Goal: Task Accomplishment & Management: Use online tool/utility

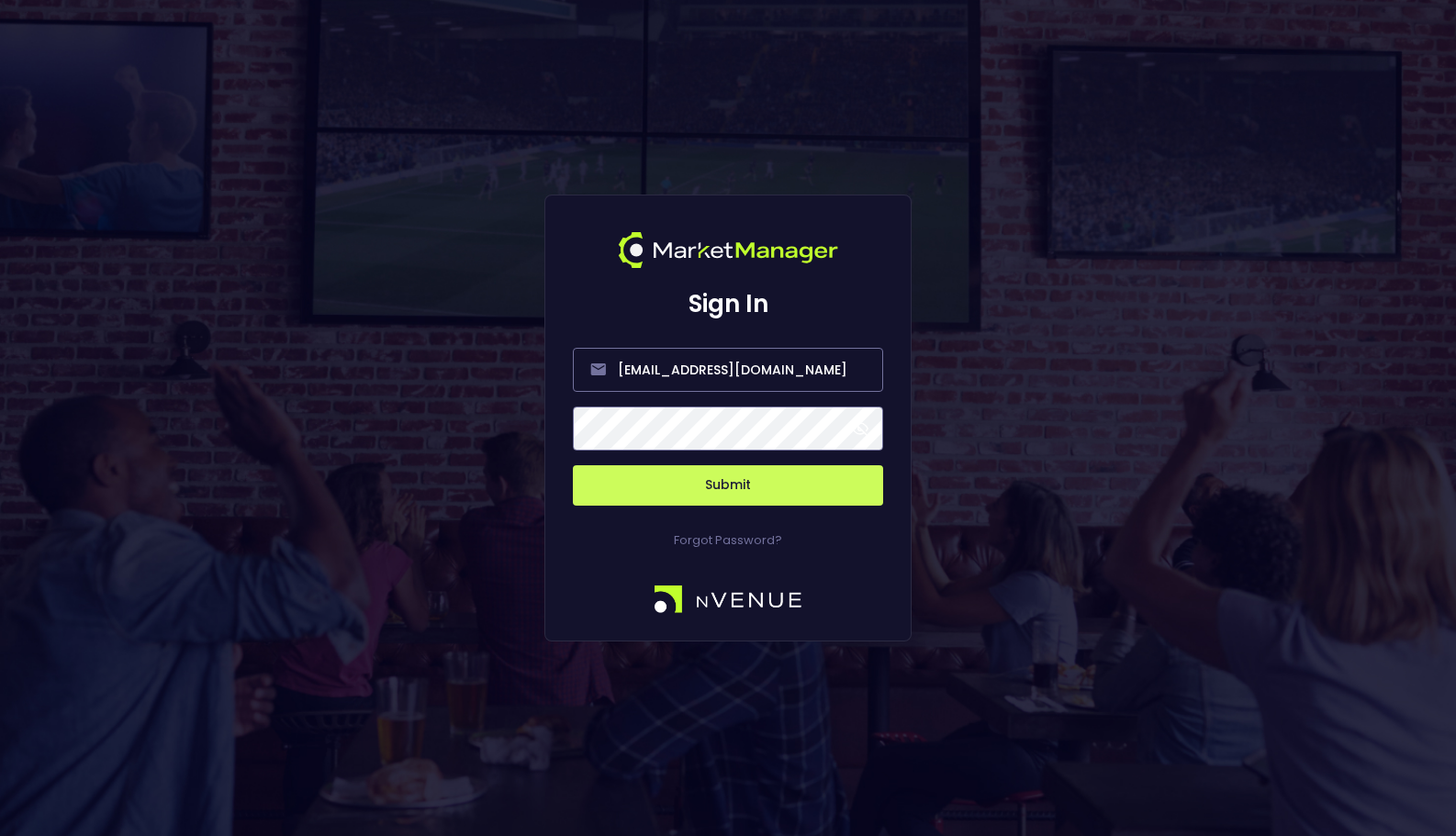
click at [811, 474] on button "Submit" at bounding box center [728, 485] width 310 height 41
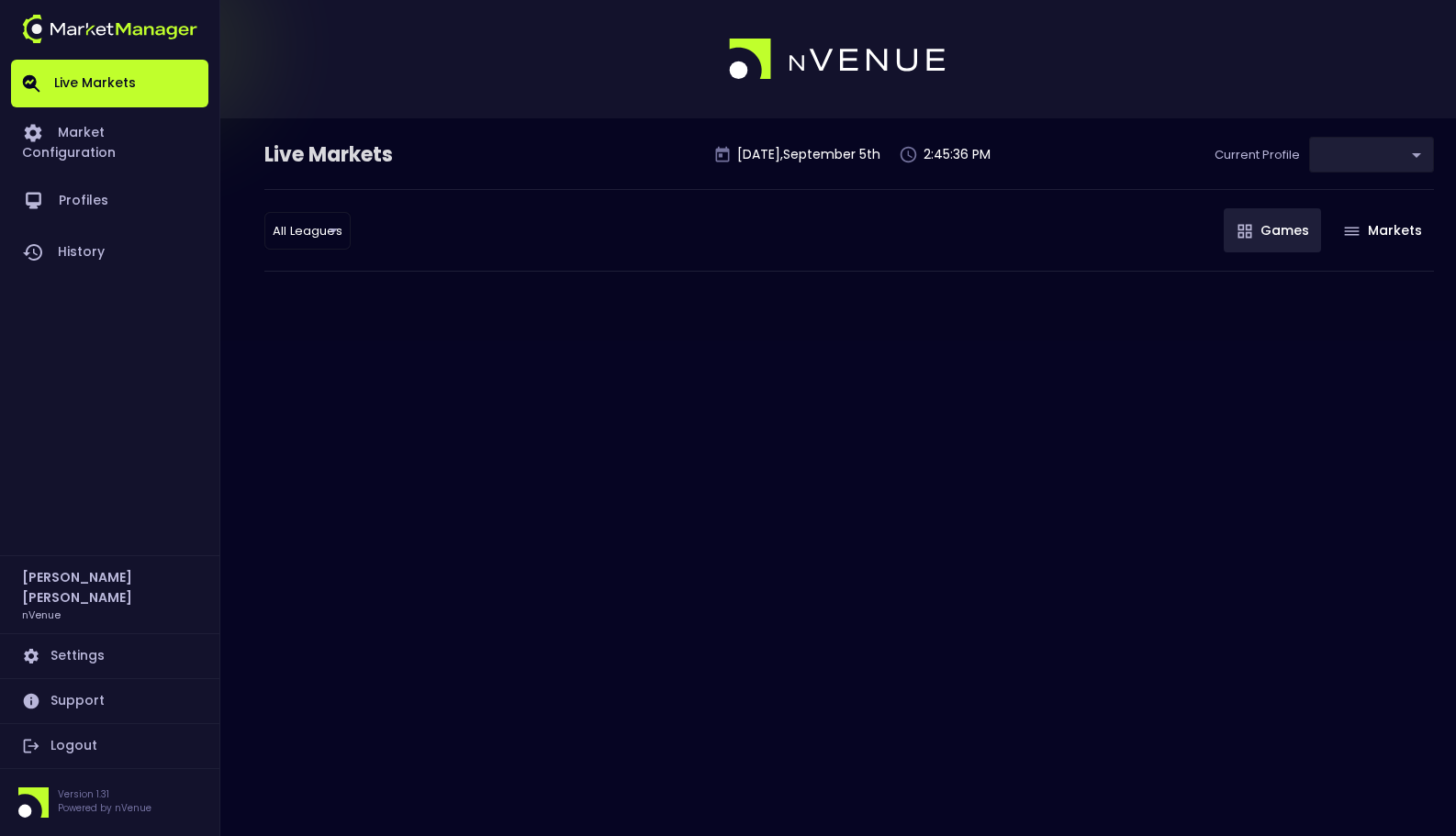
type input "0a763355-b225-40e6-8c79-2dda4ec7b2cf"
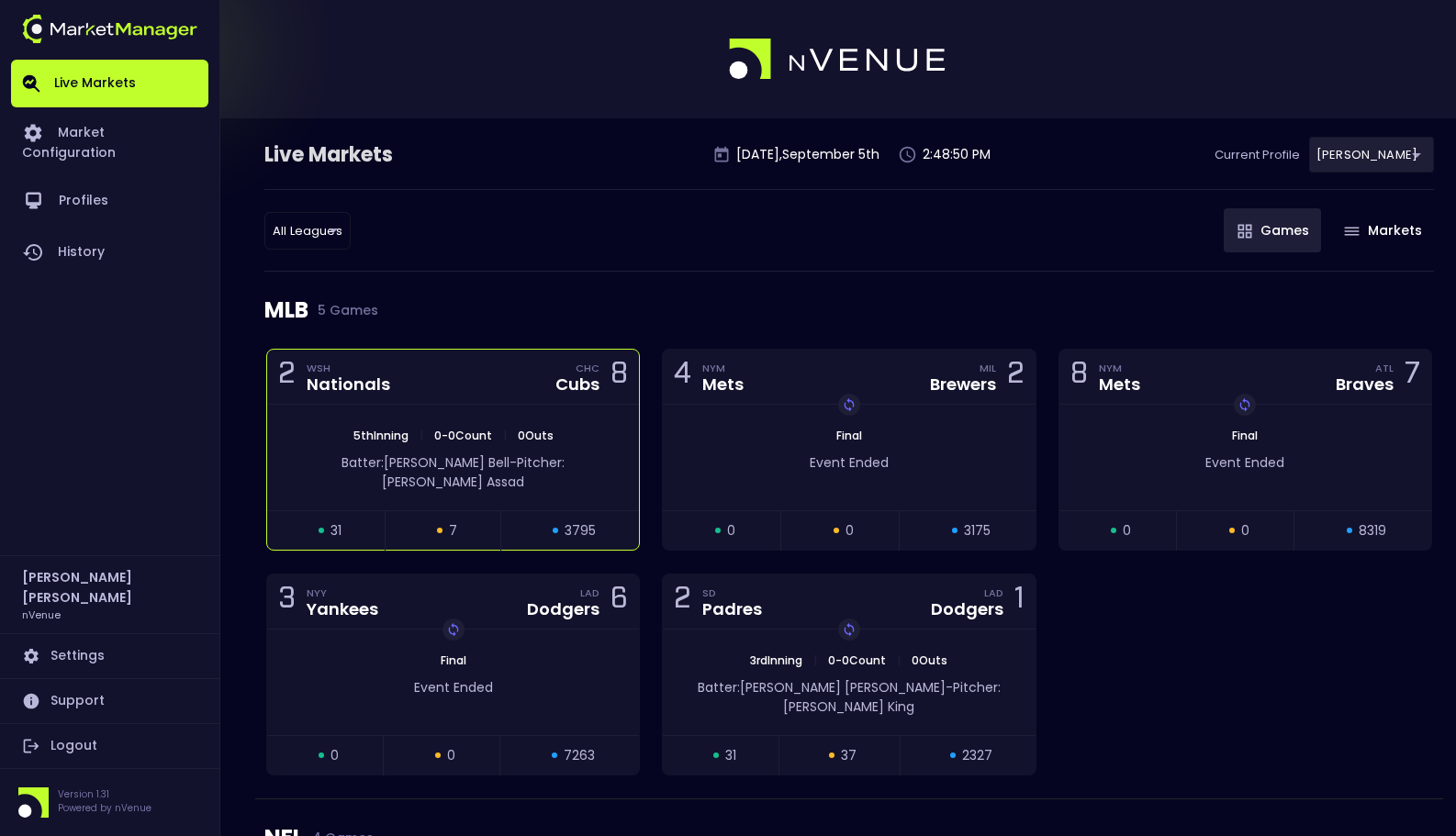
click at [498, 427] on span "|" at bounding box center [504, 435] width 15 height 16
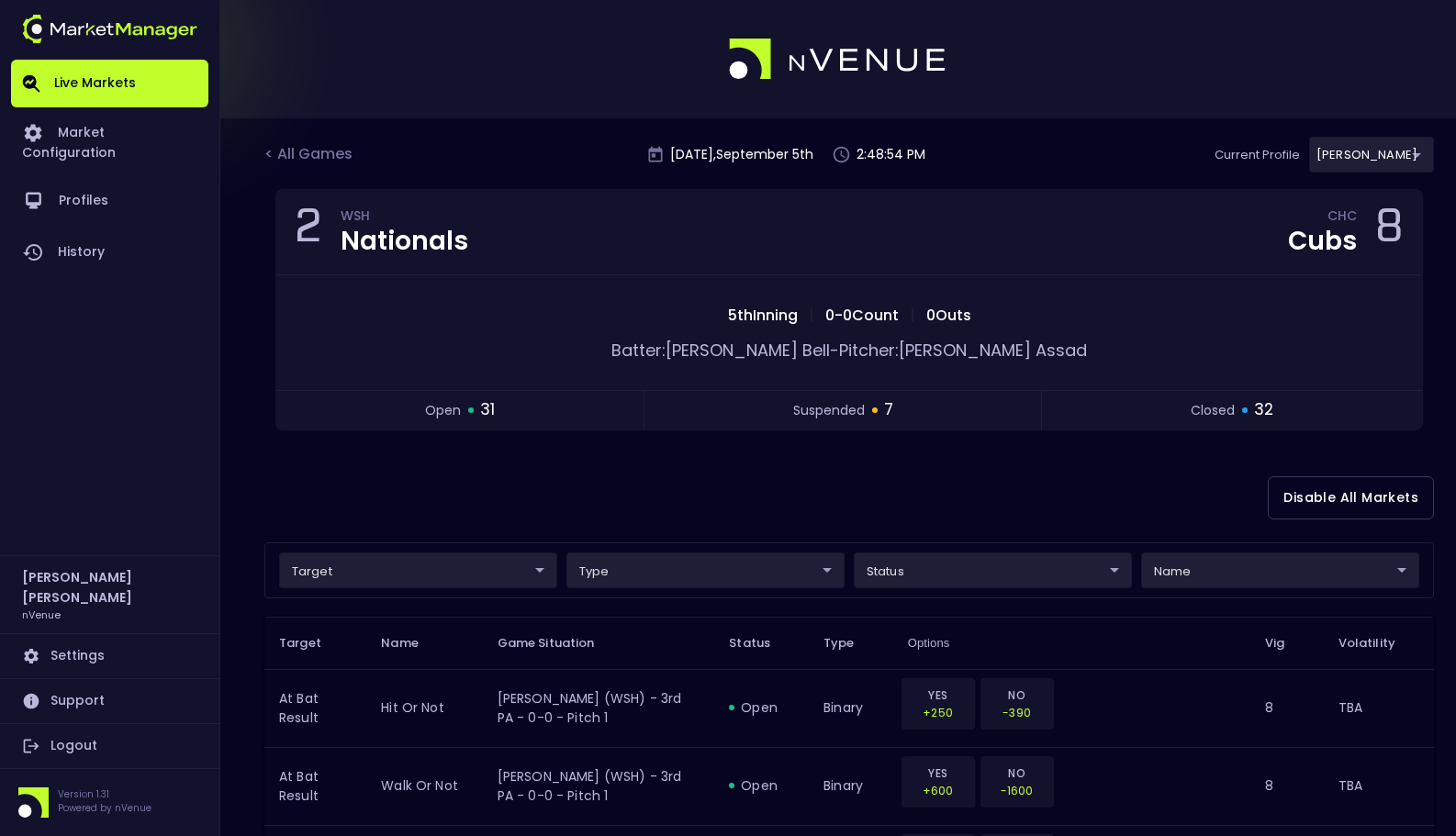
click at [588, 465] on div "Disable All Markets" at bounding box center [849, 497] width 1170 height 89
click at [636, 465] on div "Disable All Markets" at bounding box center [849, 497] width 1170 height 89
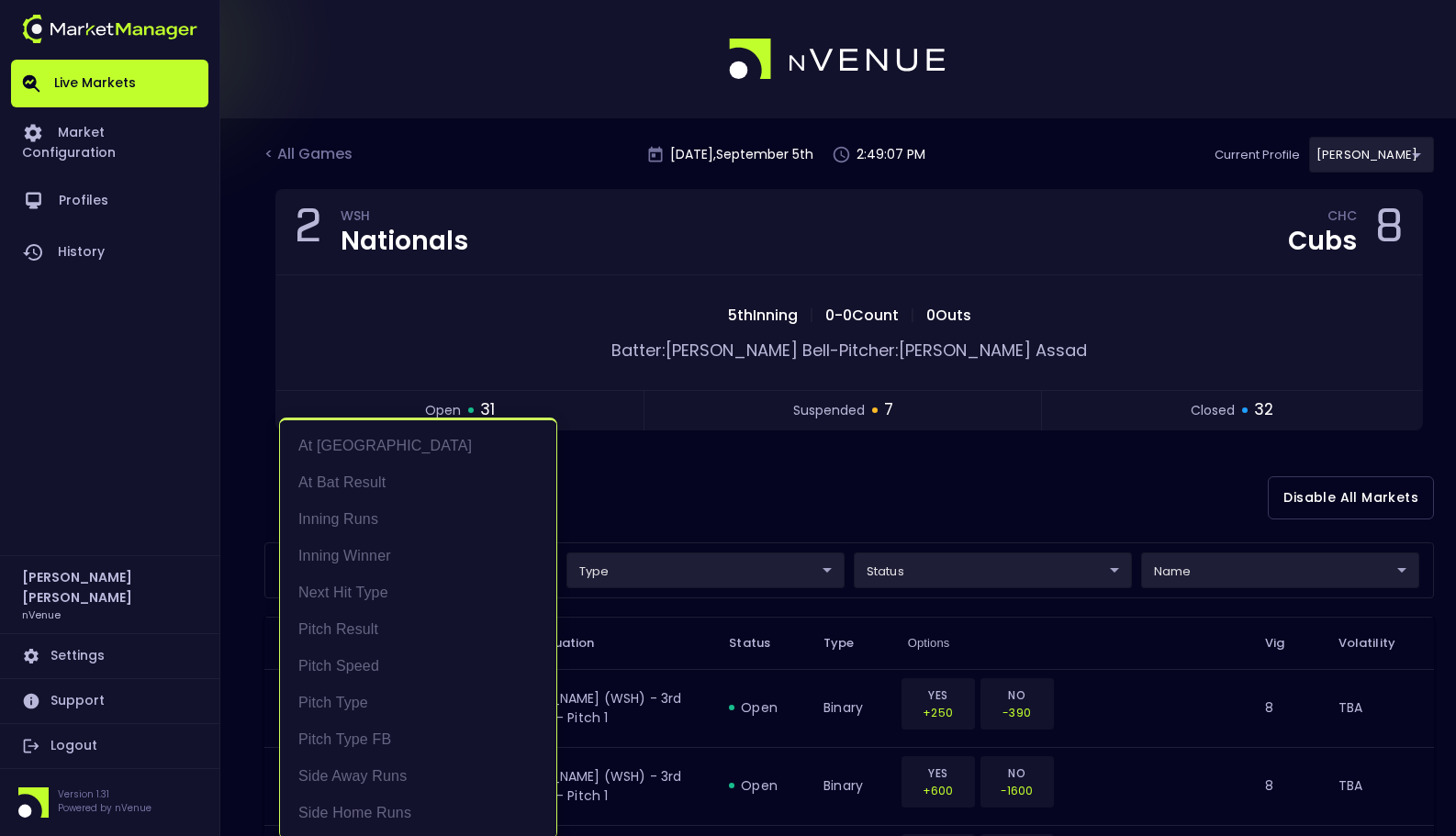
click at [403, 481] on li "At Bat Result" at bounding box center [418, 482] width 276 height 37
type input "At Bat Result"
click at [736, 471] on div at bounding box center [728, 418] width 1456 height 836
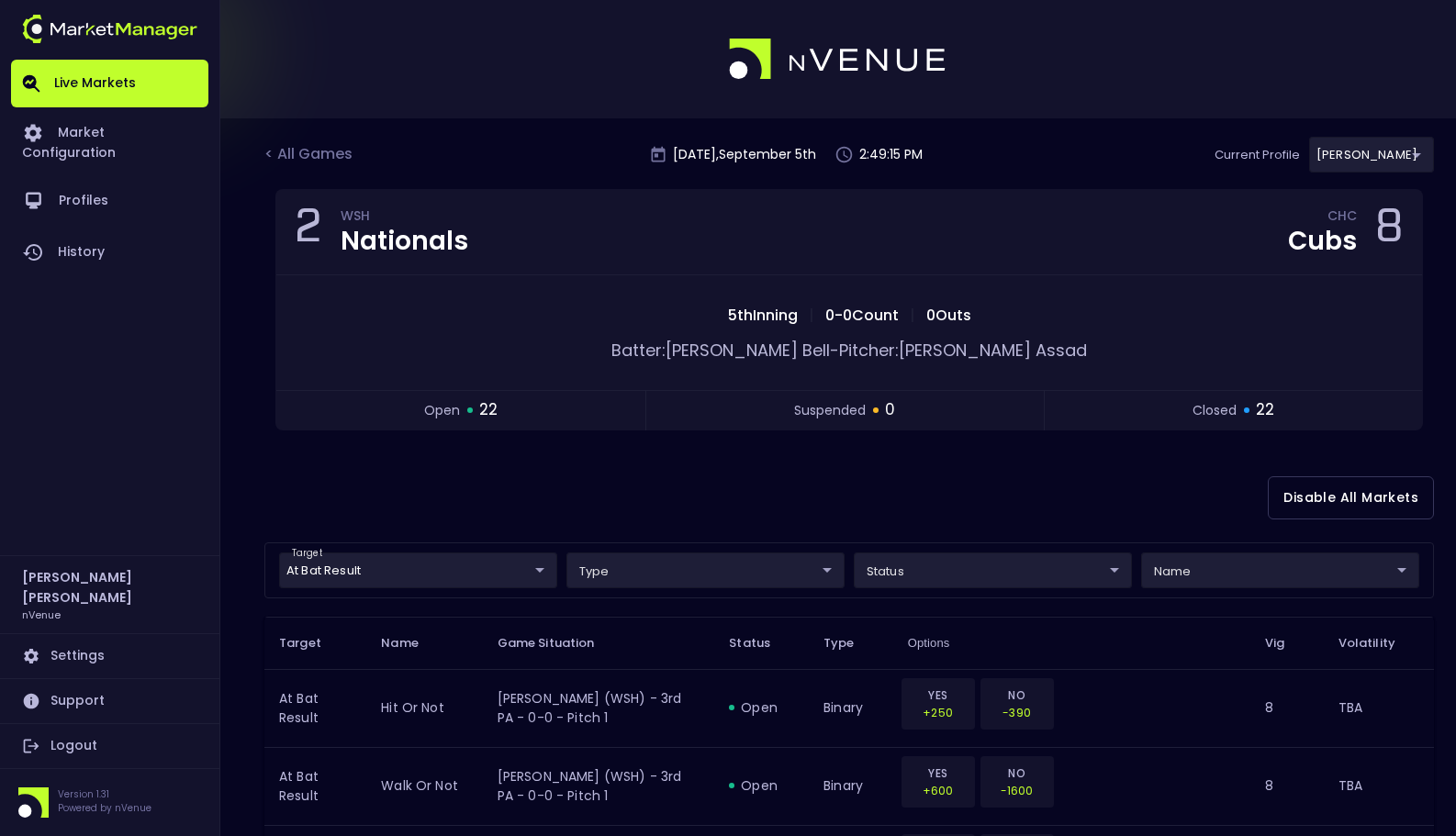
click at [700, 478] on div "Disable All Markets" at bounding box center [849, 497] width 1170 height 89
click at [673, 521] on div "Disable All Markets" at bounding box center [849, 497] width 1170 height 89
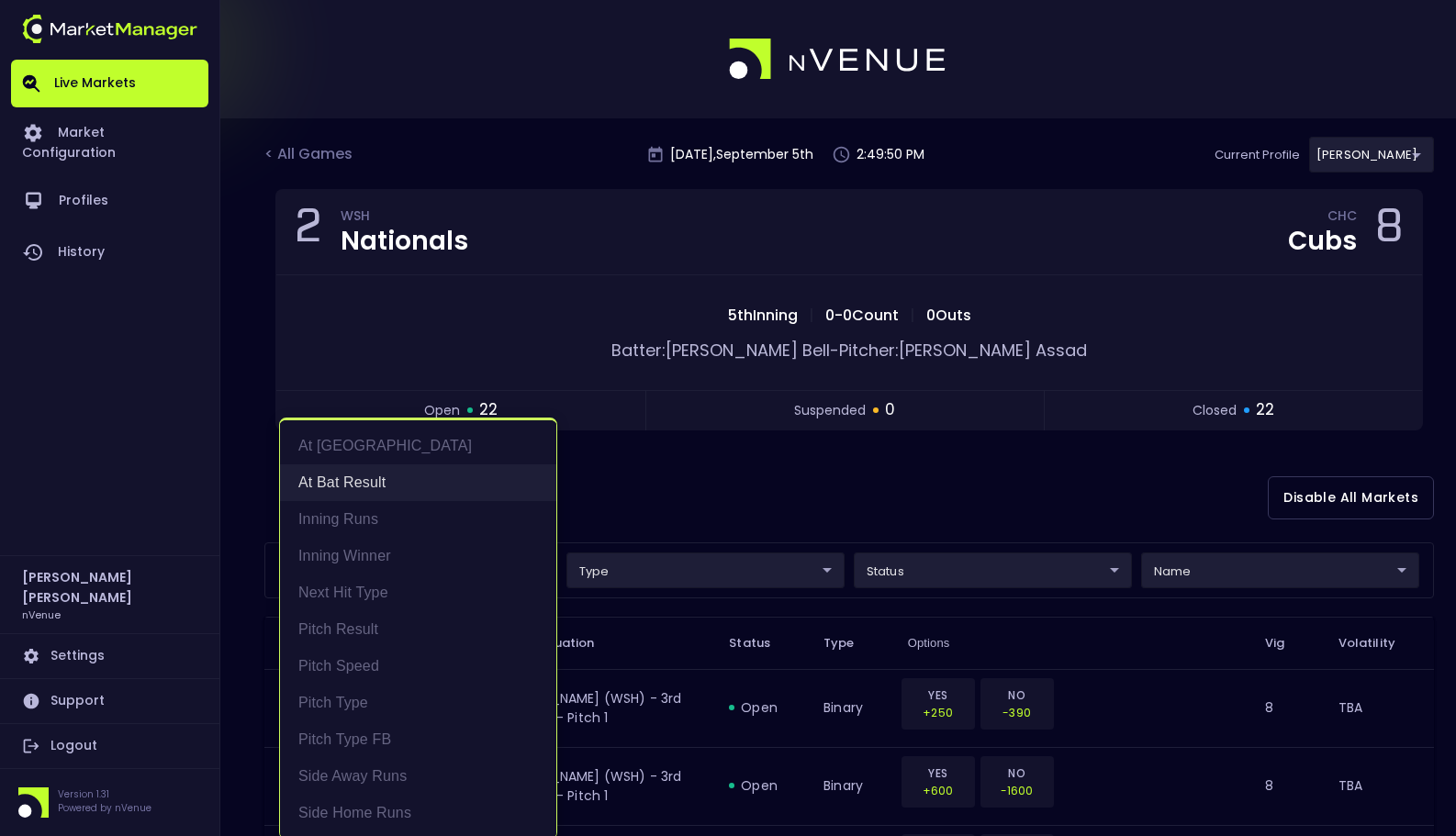
click at [467, 485] on li "At Bat Result" at bounding box center [418, 482] width 276 height 37
click at [736, 487] on div at bounding box center [728, 418] width 1456 height 836
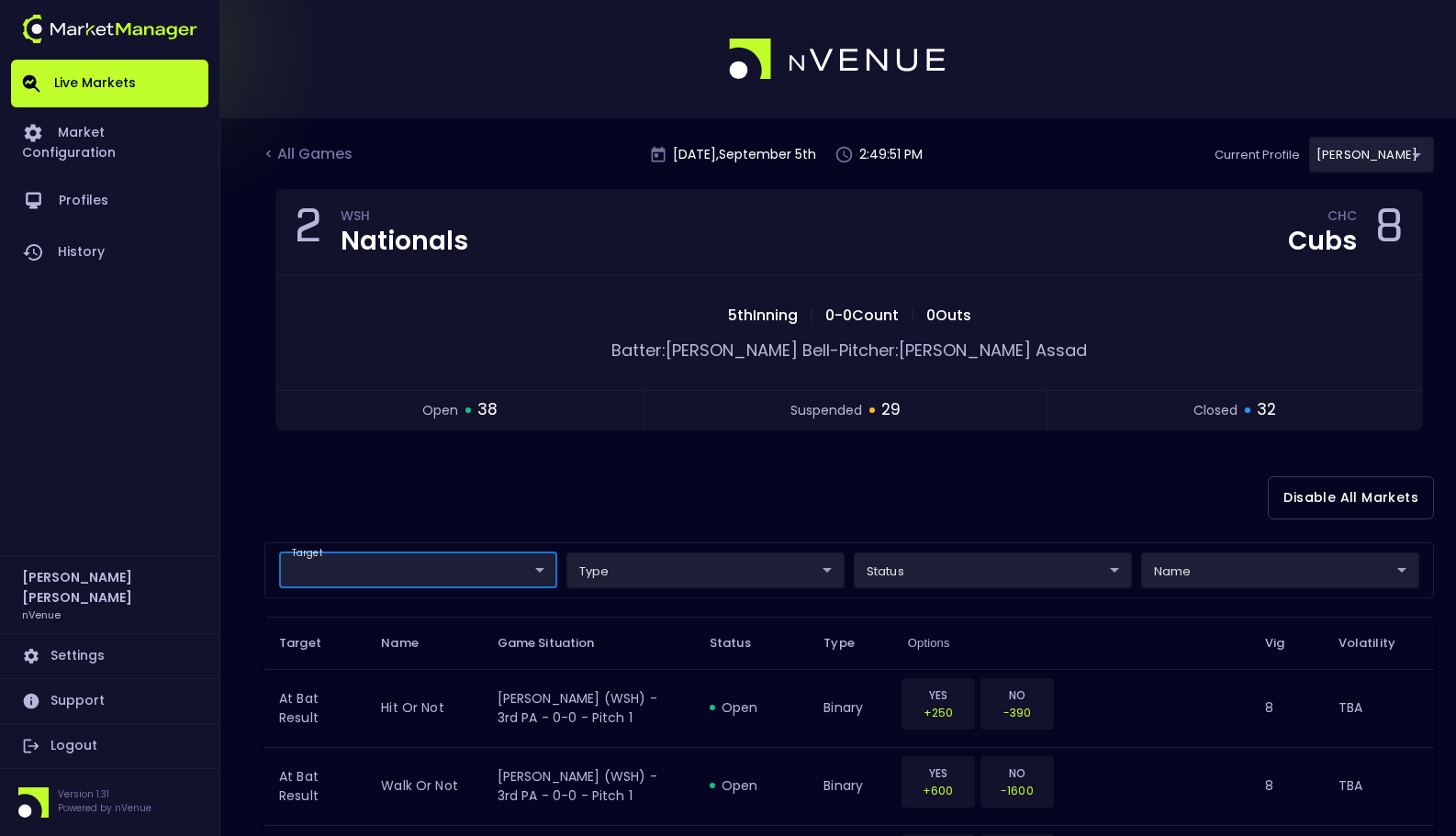
scroll to position [0, 0]
